Goal: Navigation & Orientation: Find specific page/section

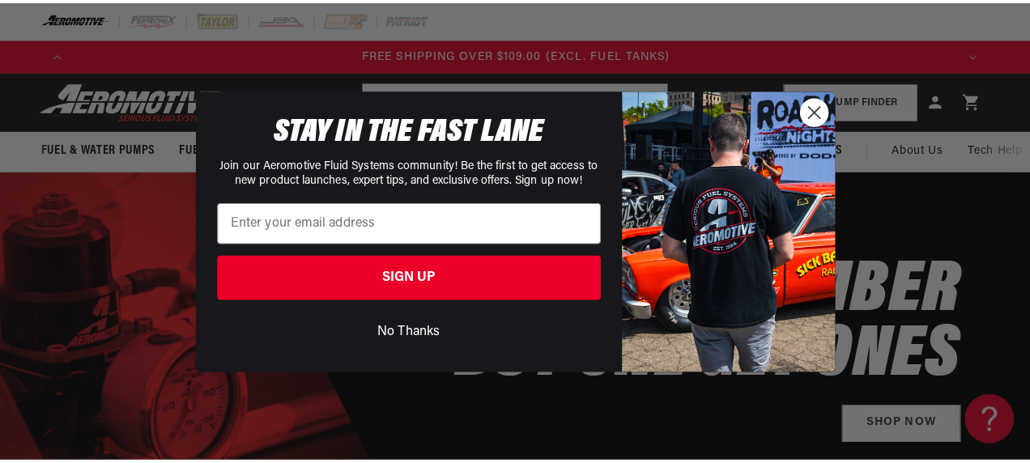
scroll to position [0, 2653]
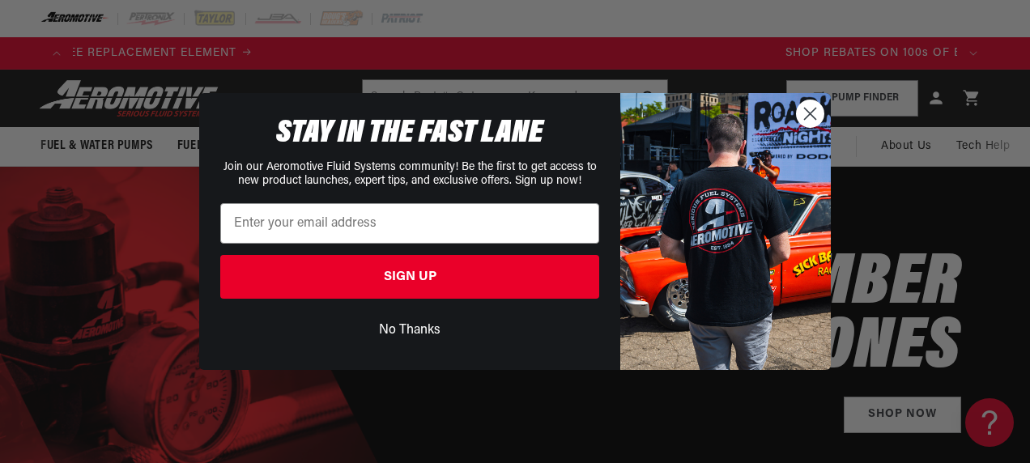
click at [807, 119] on circle "Close dialog" at bounding box center [810, 113] width 27 height 27
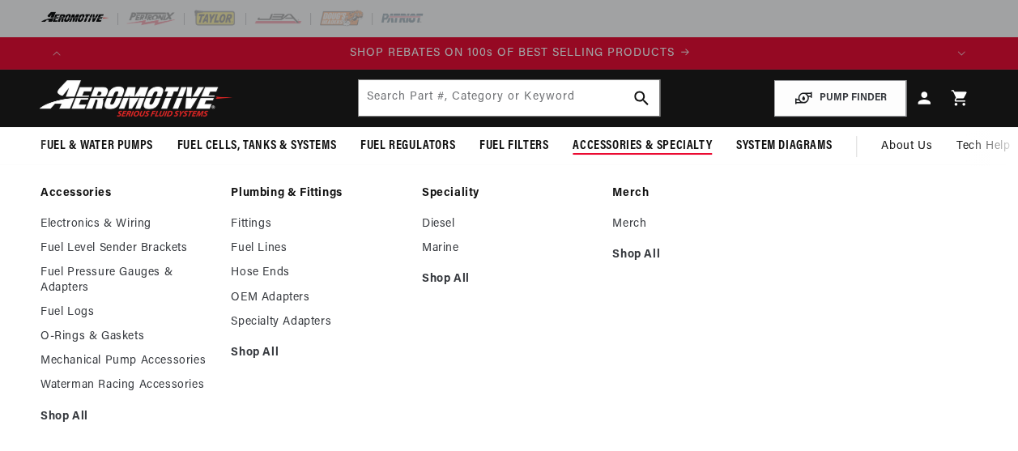
scroll to position [0, 1744]
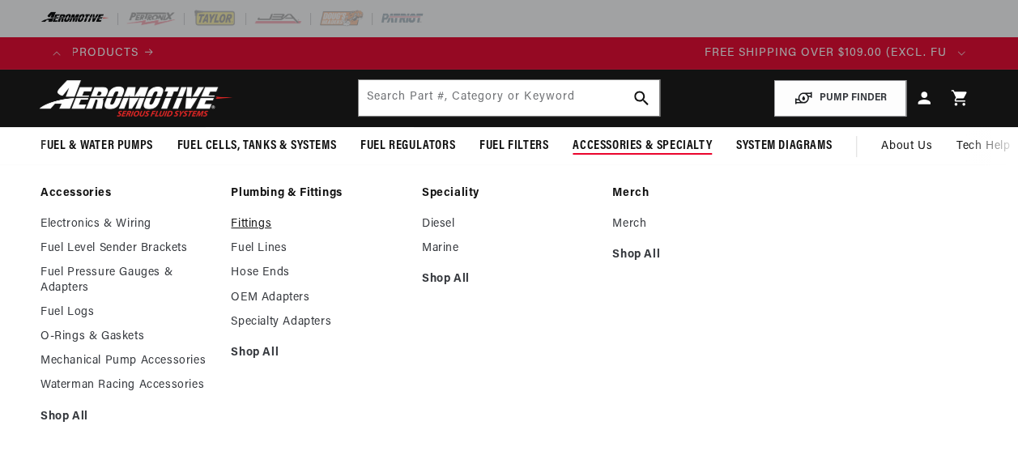
click at [252, 225] on link "Fittings" at bounding box center [318, 224] width 174 height 15
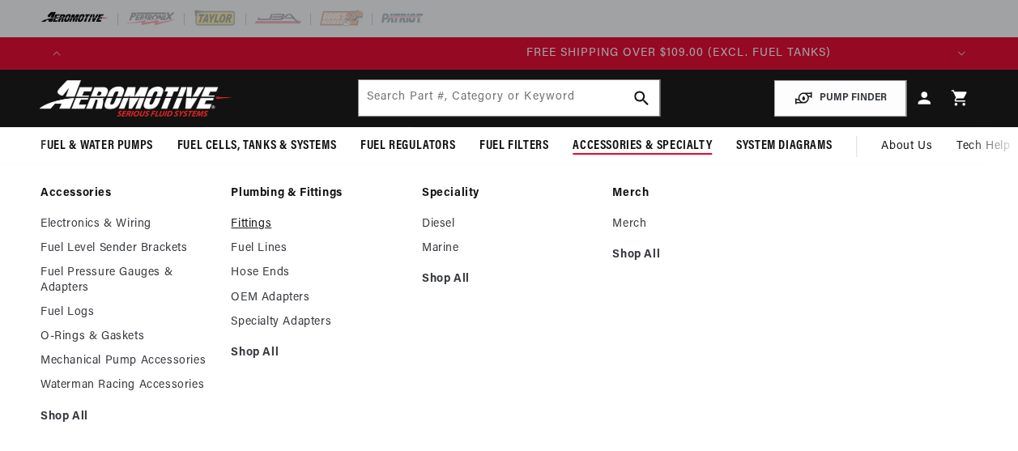
scroll to position [0, 2596]
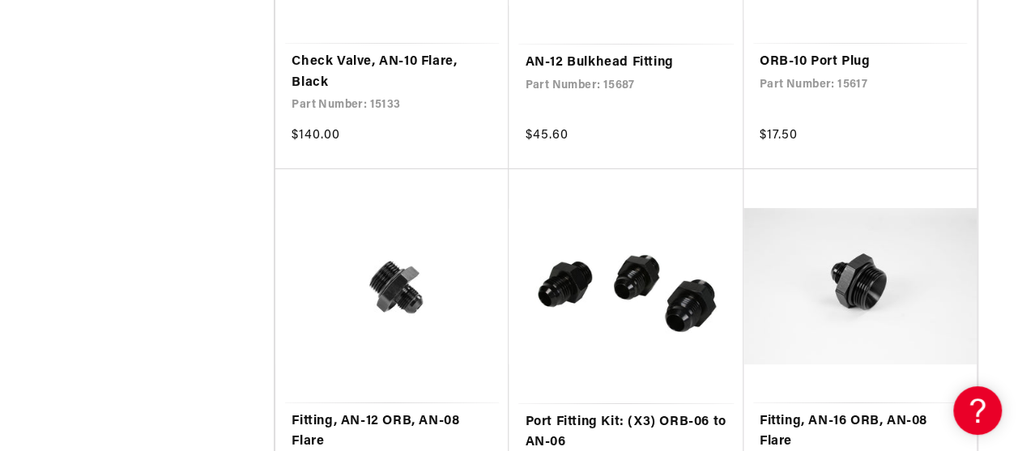
scroll to position [0, 2616]
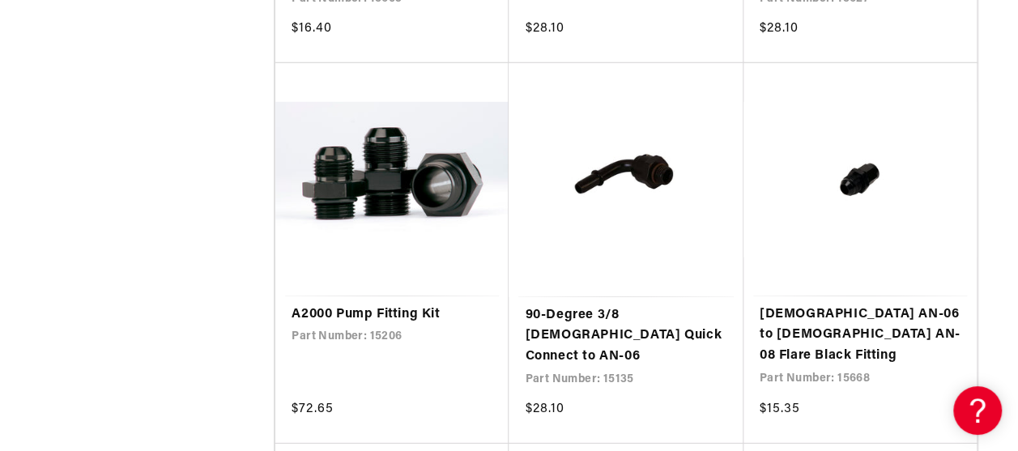
scroll to position [0, 871]
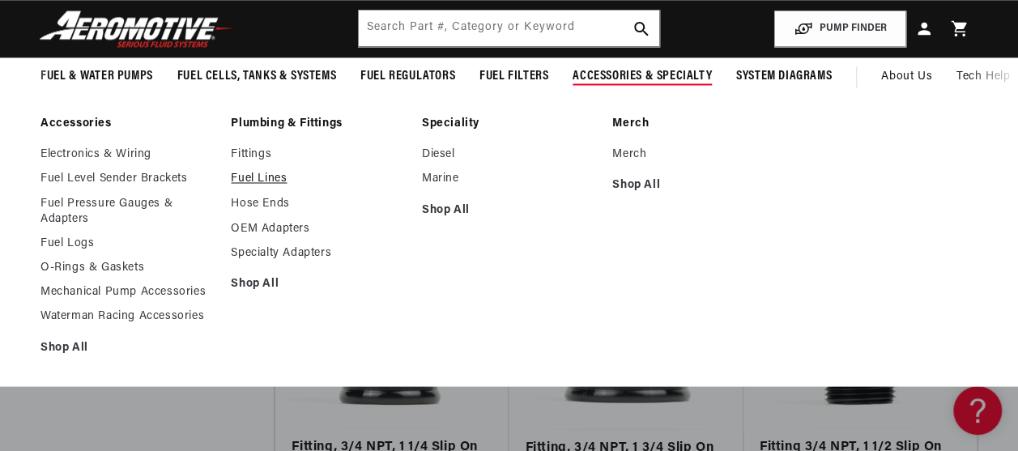
click at [266, 178] on link "Fuel Lines" at bounding box center [318, 179] width 174 height 15
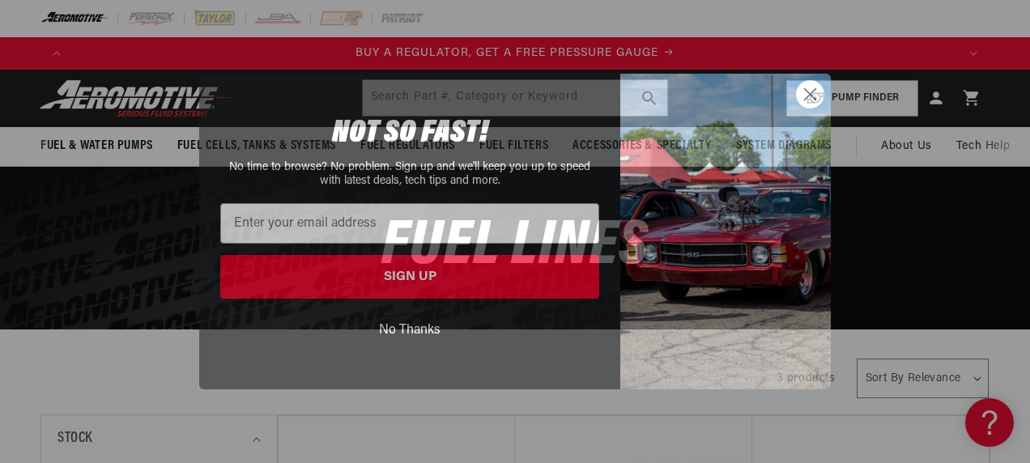
click at [803, 90] on circle "Close dialog" at bounding box center [810, 94] width 27 height 27
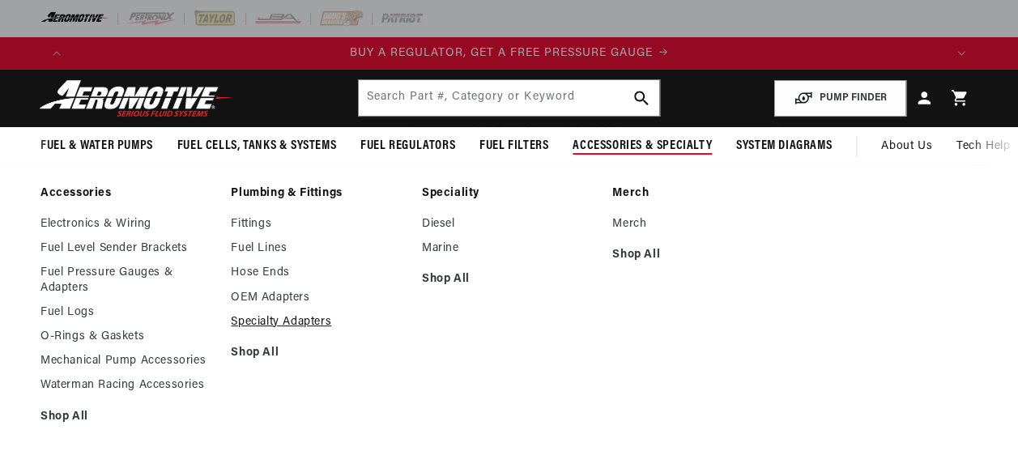
click at [277, 319] on link "Specialty Adapters" at bounding box center [318, 322] width 174 height 15
